Goal: Information Seeking & Learning: Learn about a topic

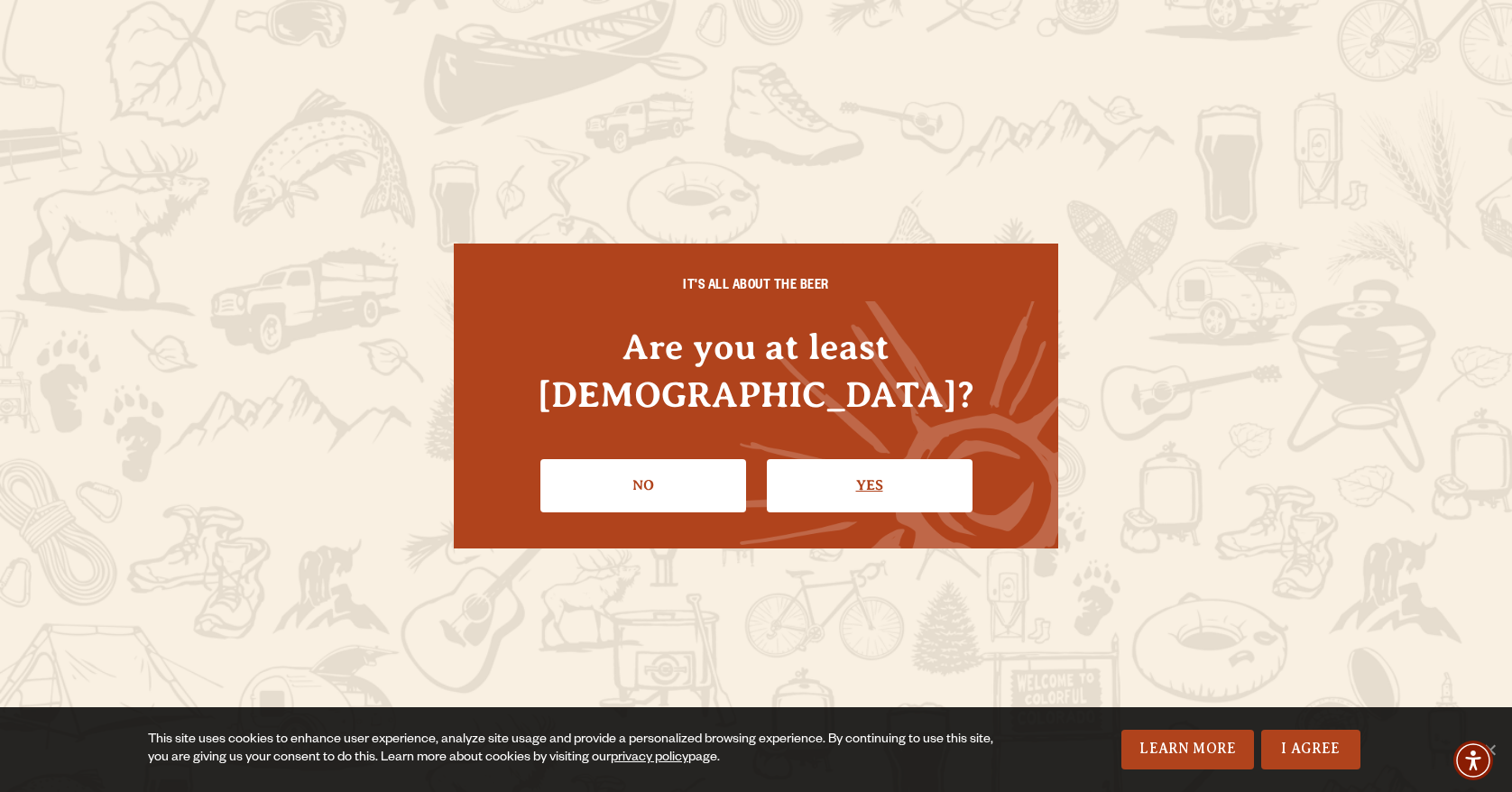
click at [877, 469] on link "Yes" at bounding box center [869, 484] width 206 height 52
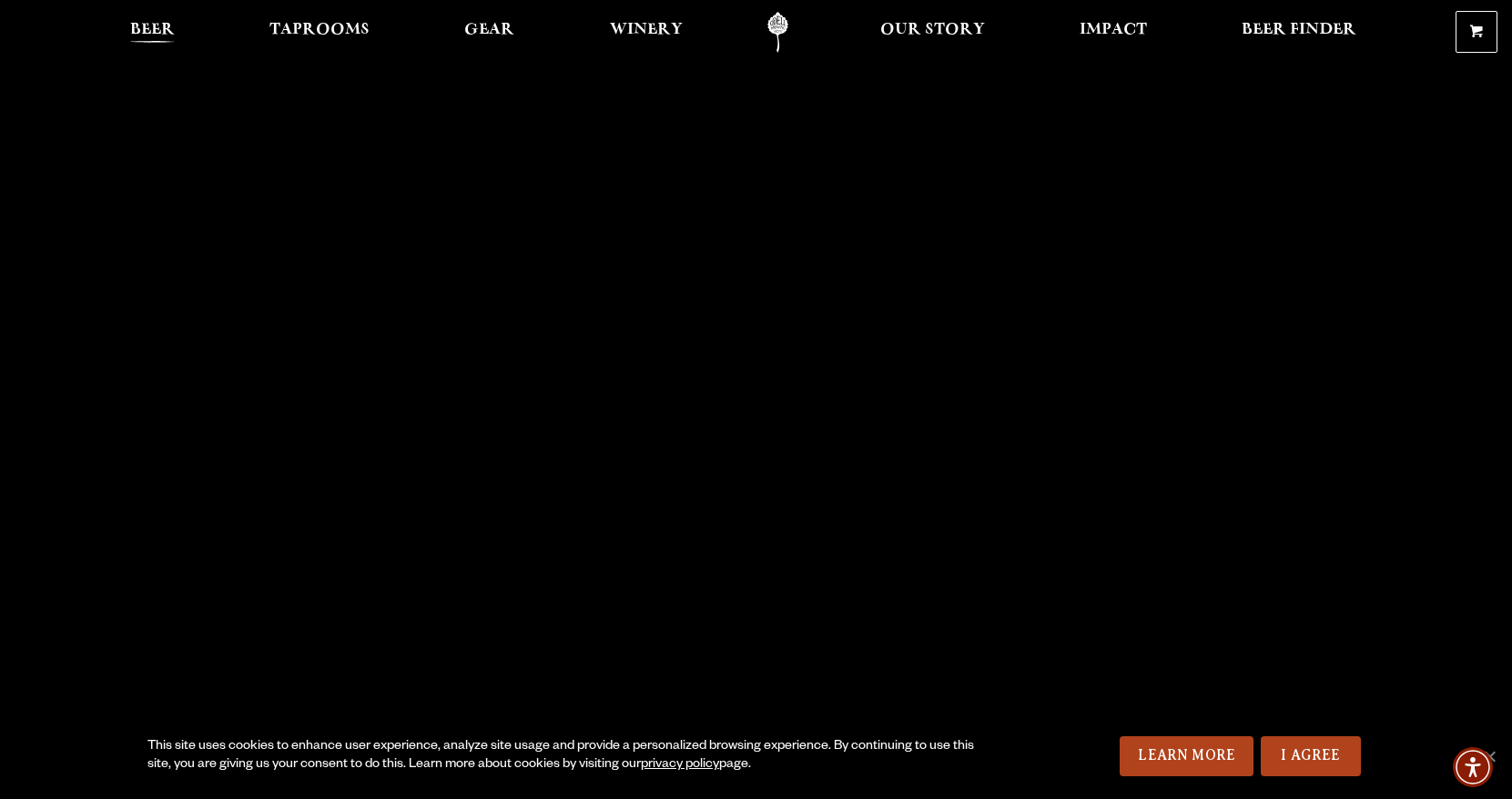
click at [153, 25] on span "Beer" at bounding box center [152, 30] width 45 height 15
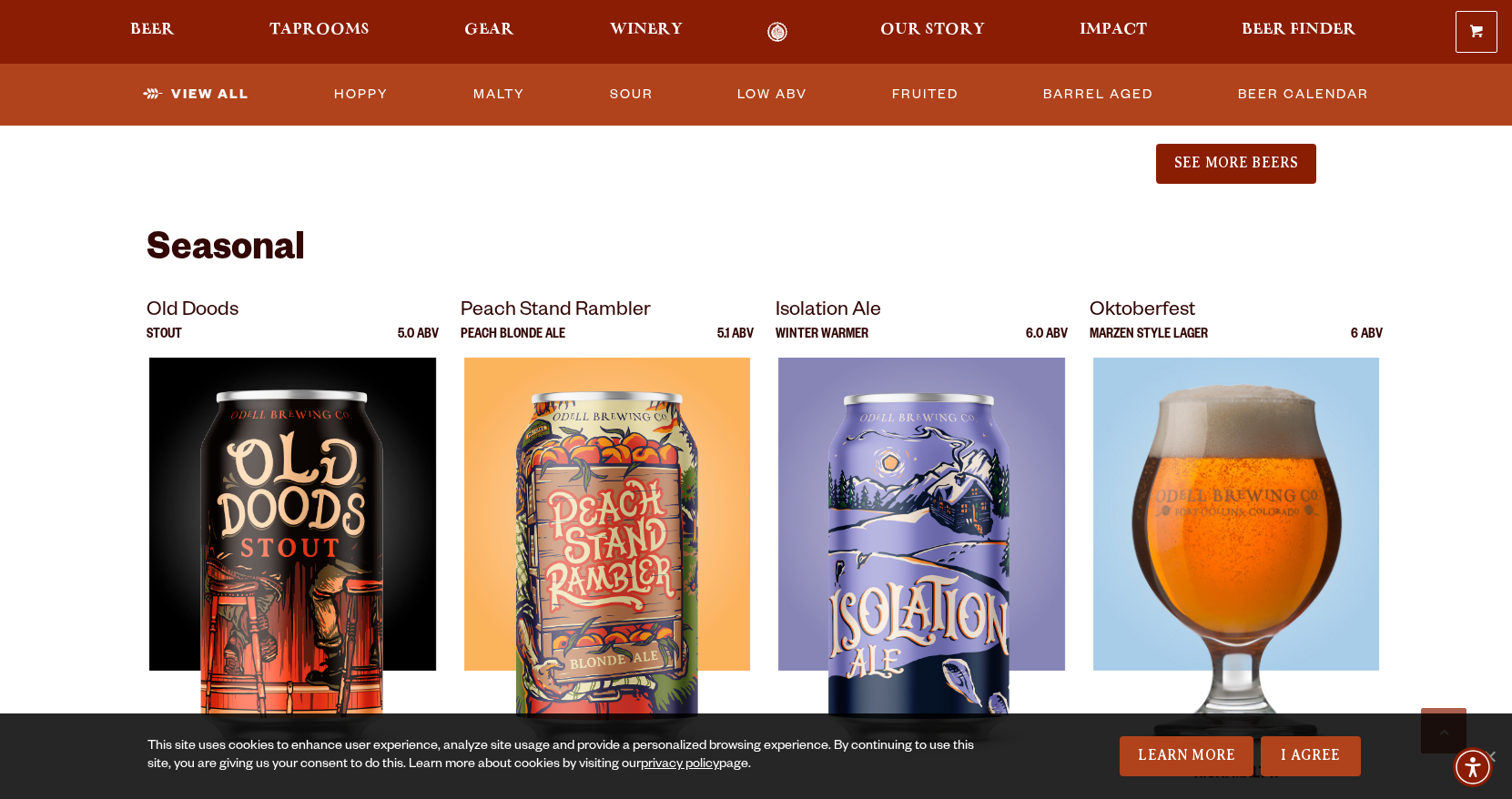
scroll to position [2366, 0]
click at [1225, 540] on img at bounding box center [1236, 585] width 287 height 455
